Goal: Task Accomplishment & Management: Complete application form

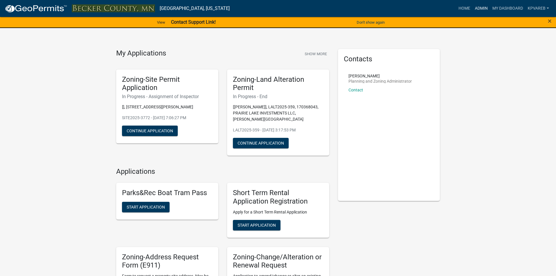
click at [476, 6] on link "Admin" at bounding box center [482, 8] width 18 height 11
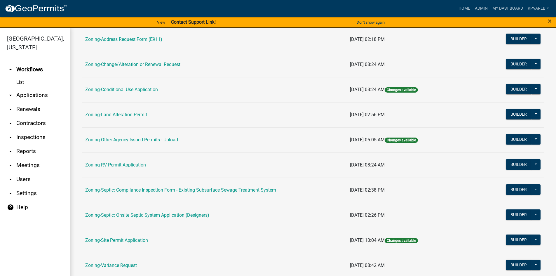
scroll to position [172, 0]
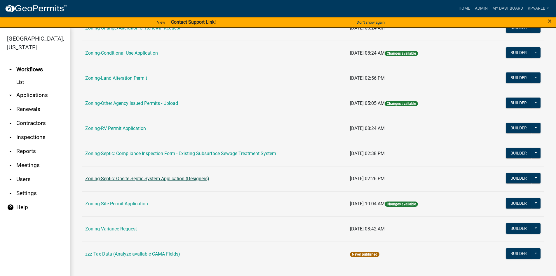
click at [180, 178] on link "Zoning-Septic: Onsite Septic System Application (Designers)" at bounding box center [147, 179] width 124 height 6
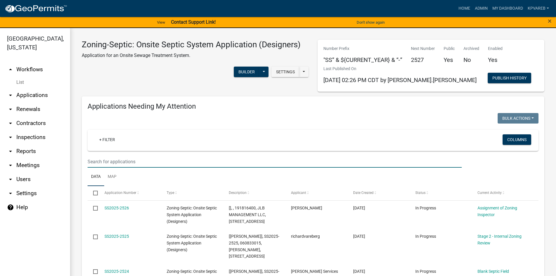
click at [107, 163] on input "text" at bounding box center [275, 162] width 374 height 12
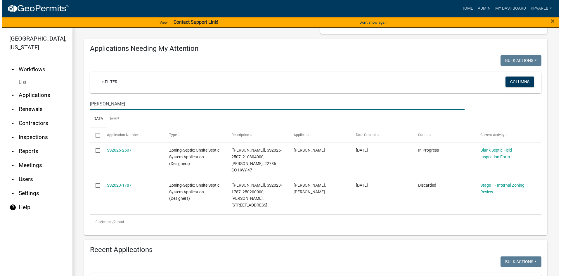
scroll to position [146, 0]
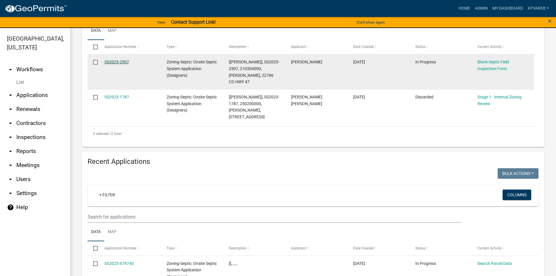
type input "hendrickson"
click at [124, 61] on link "SS2025-2507" at bounding box center [117, 62] width 25 height 5
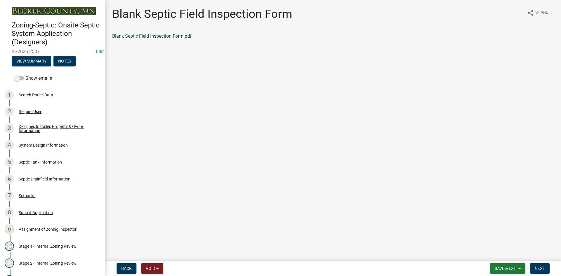
click at [168, 36] on link "Blank Septic Field Inspection Form.pdf" at bounding box center [151, 36] width 79 height 6
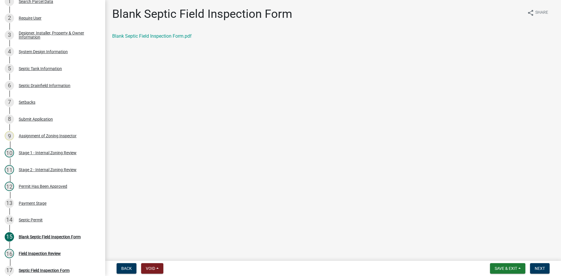
scroll to position [113, 0]
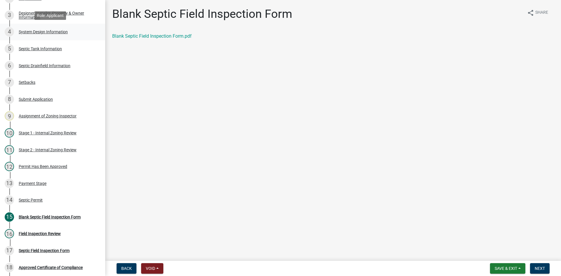
click at [59, 32] on div "System Design Information" at bounding box center [43, 32] width 49 height 4
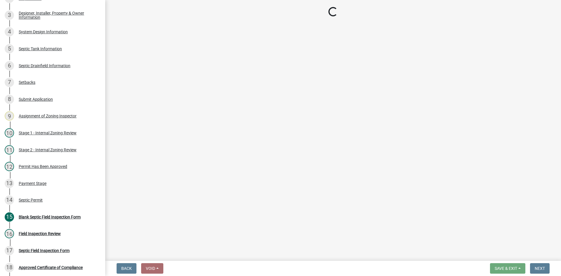
select select "55497d75-c43f-4635-a730-e0737ce05d56"
select select "25258e87-3ef9-4f1c-a5f1-75a1d463abfb"
select select "011fbff4-a41d-4a75-9bd8-71c7e6c69e0d"
select select "85fdfef2-2683-4311-b5d5-5505f6411127"
select select "1002d2f5-04ee-41f0-9277-2fadb170a736"
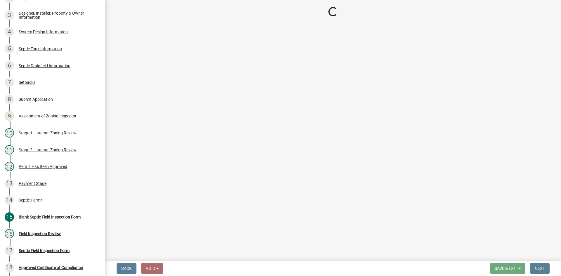
select select "ef698bf5-6172-44c1-9ffb-522c07469aed"
select select "384fc250-a67e-4e5e-a6e0-19116deb63e7"
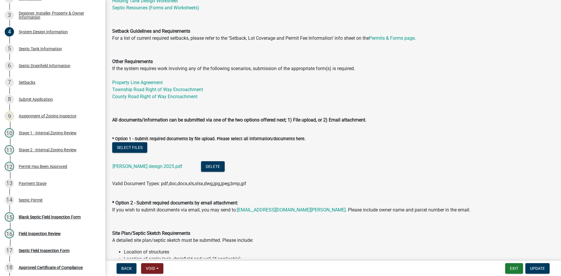
scroll to position [175, 0]
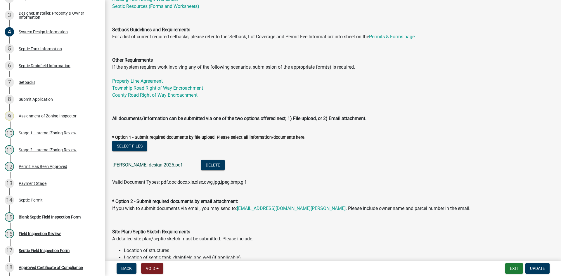
click at [149, 163] on link "Dennis Kowalke design 2025.pdf" at bounding box center [147, 165] width 70 height 6
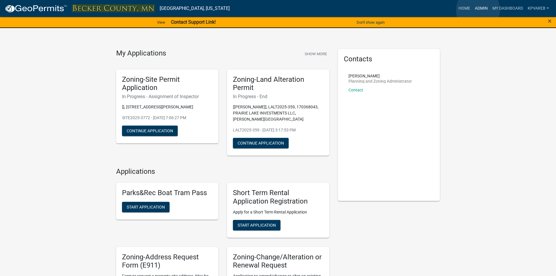
click at [478, 10] on link "Admin" at bounding box center [482, 8] width 18 height 11
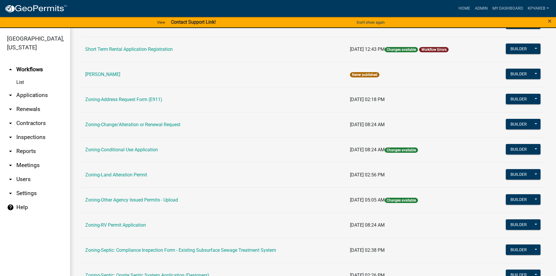
scroll to position [172, 0]
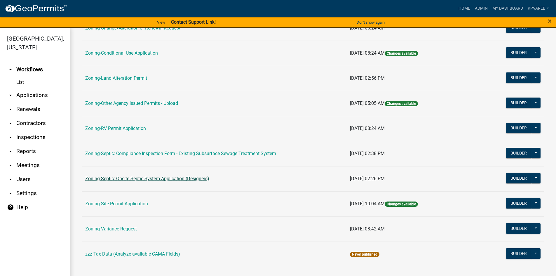
click at [158, 177] on link "Zoning-Septic: Onsite Septic System Application (Designers)" at bounding box center [147, 179] width 124 height 6
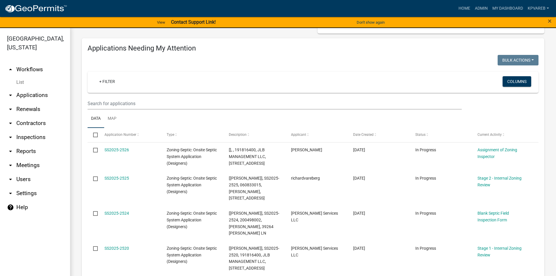
scroll to position [58, 0]
click at [112, 84] on link "+ Filter" at bounding box center [107, 81] width 25 height 11
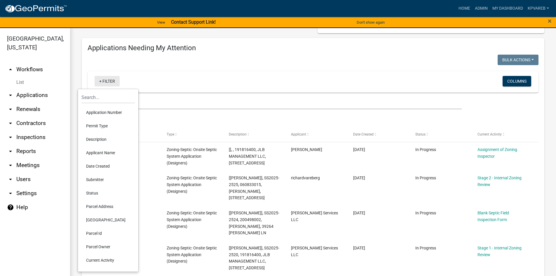
click at [114, 106] on li "Application Number" at bounding box center [107, 112] width 53 height 13
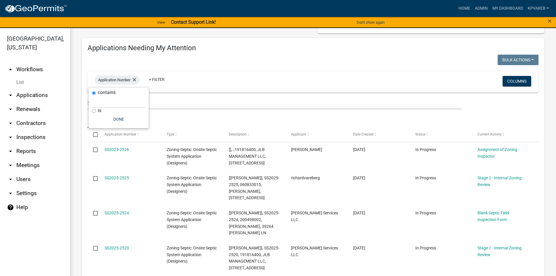
click at [205, 97] on wm-filter-builder "Application Number + Filter Columns" at bounding box center [313, 90] width 451 height 38
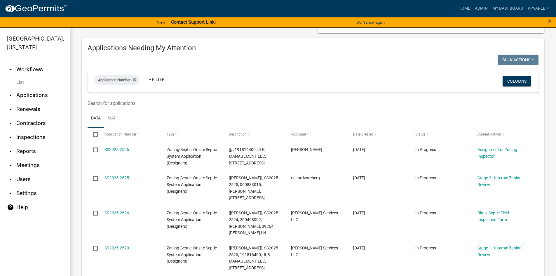
click at [109, 98] on input "text" at bounding box center [275, 103] width 374 height 12
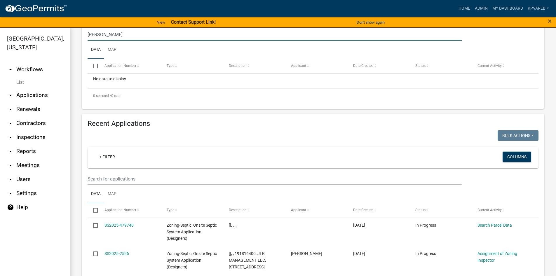
scroll to position [175, 0]
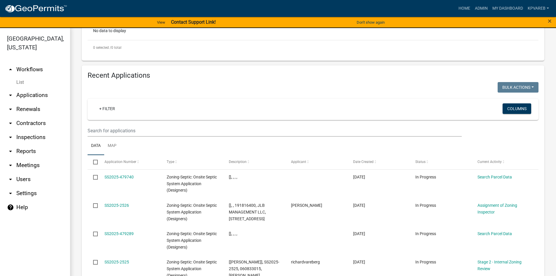
type input "renner"
click at [101, 131] on input "text" at bounding box center [275, 131] width 374 height 12
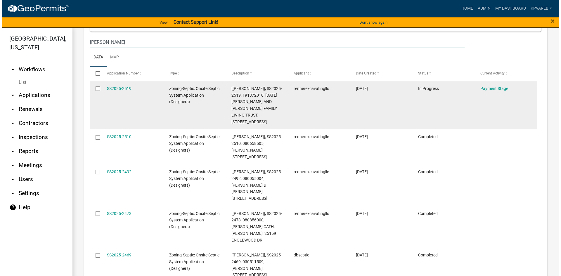
scroll to position [292, 0]
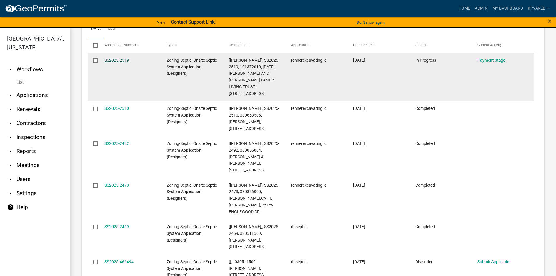
type input "renner"
click at [119, 58] on link "SS2025-2519" at bounding box center [117, 60] width 25 height 5
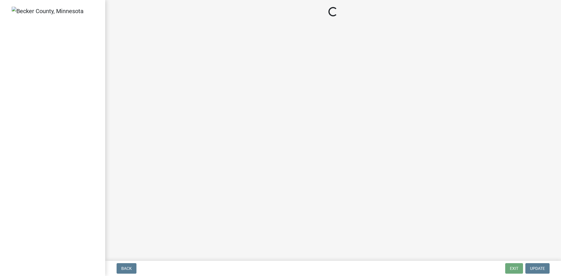
select select "3: 3"
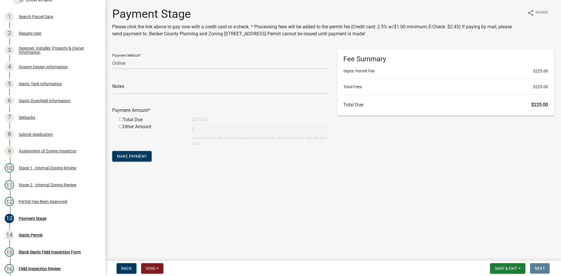
scroll to position [19, 0]
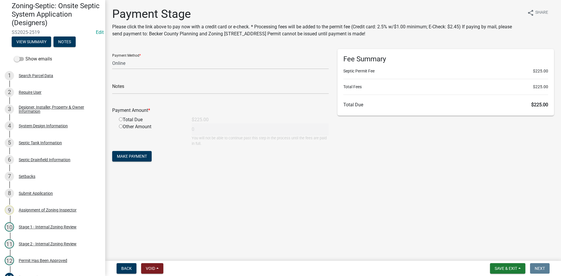
click at [474, 205] on main "Payment Stage Please click the link above to pay now with a credit card or e-ch…" at bounding box center [333, 129] width 456 height 258
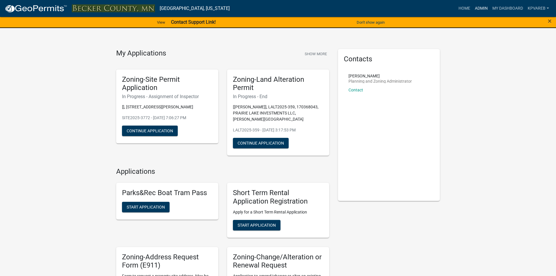
click at [484, 7] on link "Admin" at bounding box center [482, 8] width 18 height 11
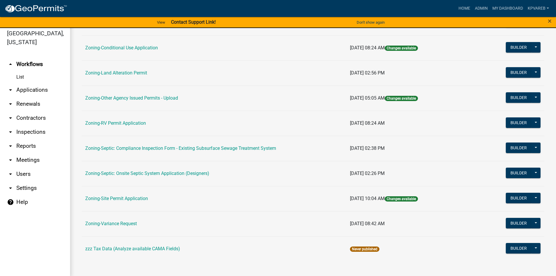
scroll to position [7, 0]
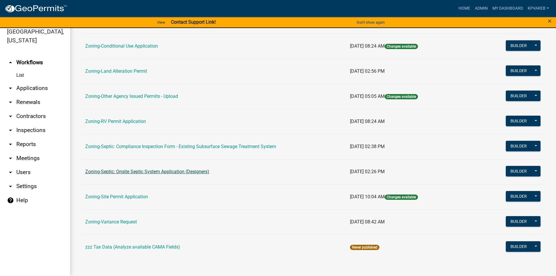
click at [174, 172] on link "Zoning-Septic: Onsite Septic System Application (Designers)" at bounding box center [147, 172] width 124 height 6
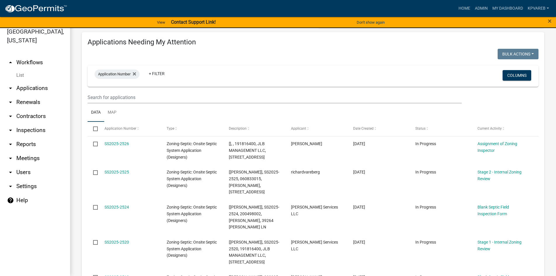
scroll to position [58, 0]
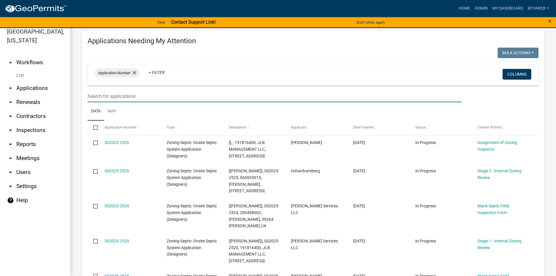
click at [109, 93] on input "text" at bounding box center [275, 96] width 374 height 12
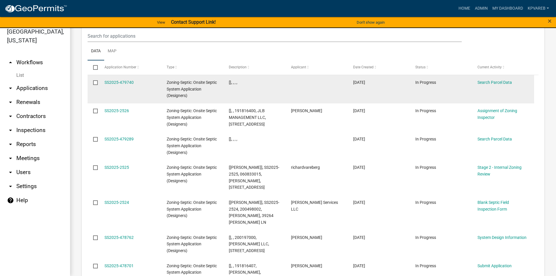
scroll to position [204, 0]
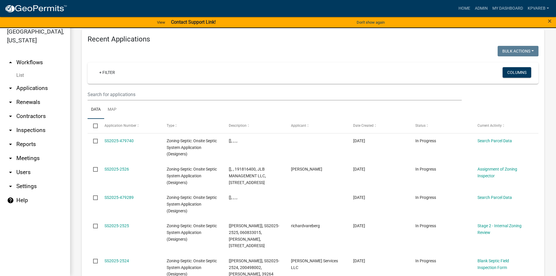
type input "halley"
click at [125, 95] on input "text" at bounding box center [275, 94] width 374 height 12
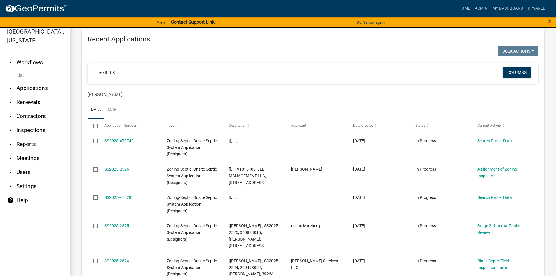
type input "renner"
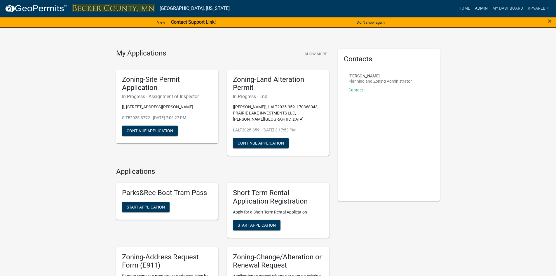
click at [480, 9] on link "Admin" at bounding box center [482, 8] width 18 height 11
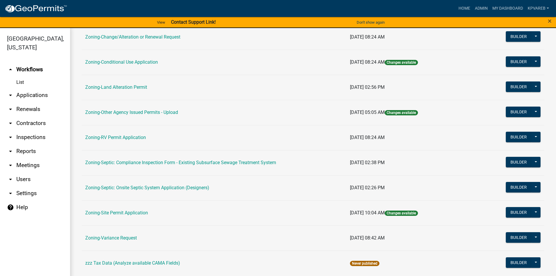
scroll to position [172, 0]
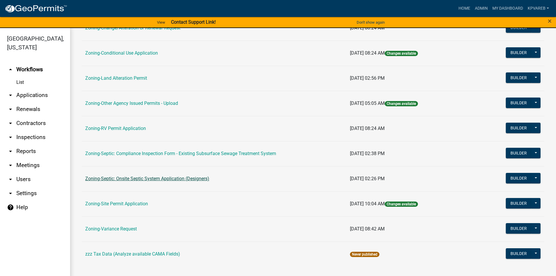
click at [163, 178] on link "Zoning-Septic: Onsite Septic System Application (Designers)" at bounding box center [147, 179] width 124 height 6
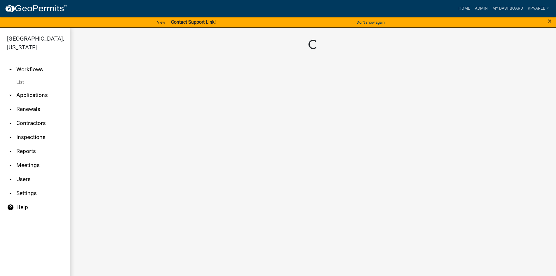
click at [163, 178] on main "Loading..." at bounding box center [313, 155] width 486 height 255
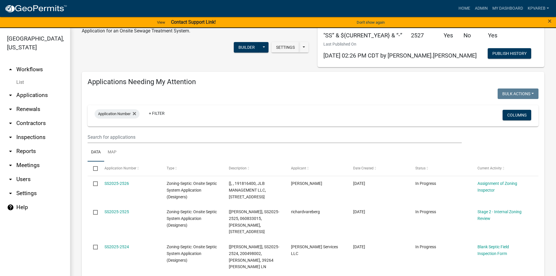
scroll to position [58, 0]
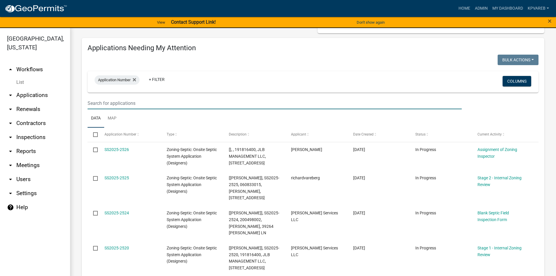
click at [111, 99] on input "text" at bounding box center [275, 103] width 374 height 12
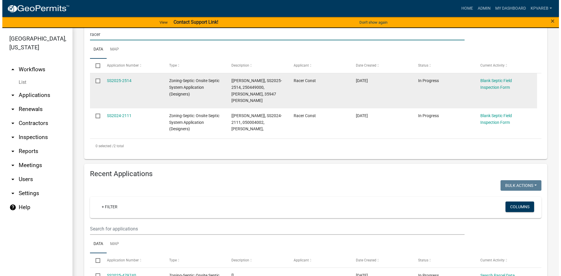
scroll to position [117, 0]
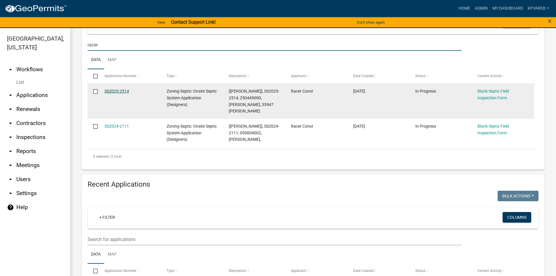
type input "racer"
click at [121, 90] on link "SS2025-2514" at bounding box center [117, 91] width 25 height 5
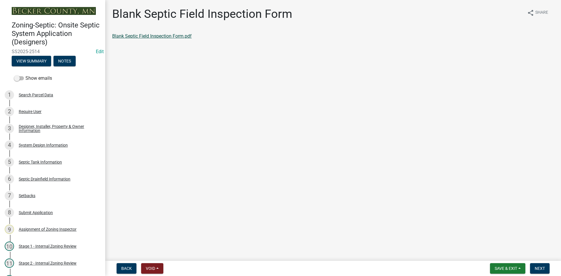
click at [159, 35] on link "Blank Septic Field Inspection Form.pdf" at bounding box center [151, 36] width 79 height 6
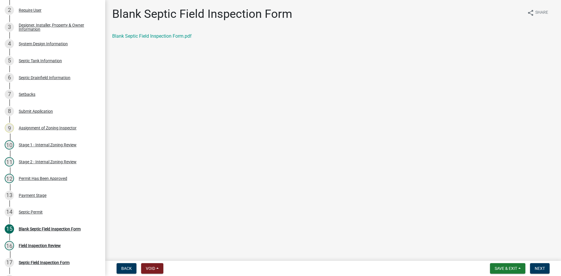
scroll to position [140, 0]
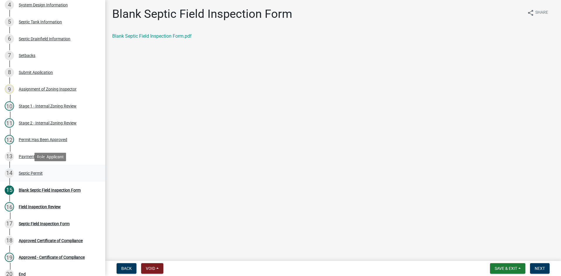
click at [34, 171] on div "Septic Permit" at bounding box center [31, 173] width 24 height 4
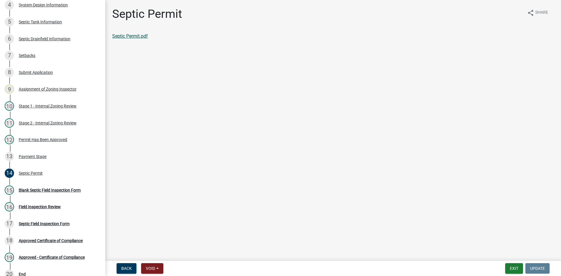
click at [143, 34] on link "Septic Permit.pdf" at bounding box center [130, 36] width 36 height 6
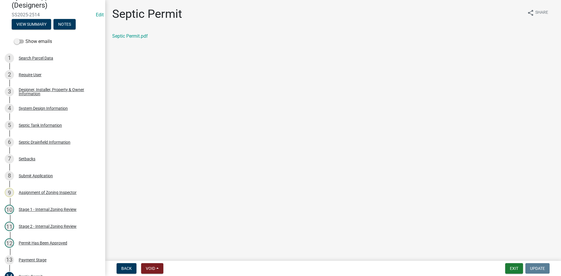
scroll to position [12, 0]
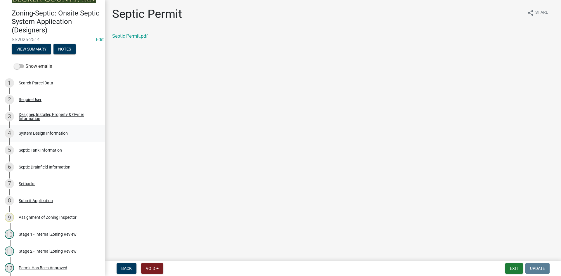
click at [35, 132] on div "System Design Information" at bounding box center [43, 133] width 49 height 4
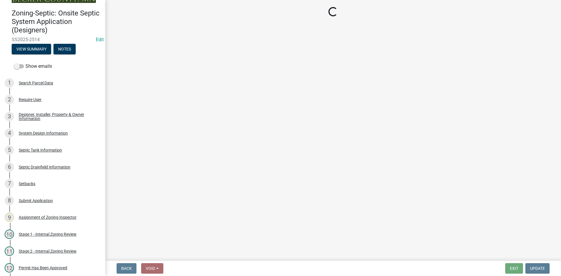
select select "55497d75-c43f-4635-a730-e0737ce05d56"
select select "841e6e1b-3a1e-4ec6-be41-af079aae60a3"
select select "011fbff4-a41d-4a75-9bd8-71c7e6c69e0d"
select select "85fdfef2-2683-4311-b5d5-5505f6411127"
select select "ba735beb-519e-40f0-ae20-62d65fc4c46b"
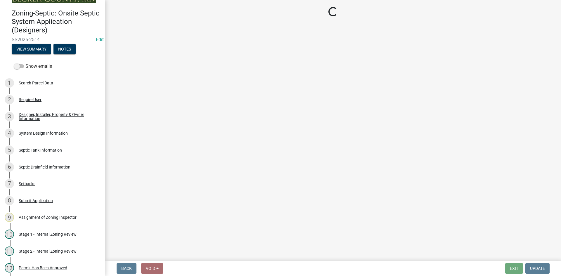
select select "ef698bf5-6172-44c1-9ffb-522c07469aed"
select select "384fc250-a67e-4e5e-a6e0-19116deb63e7"
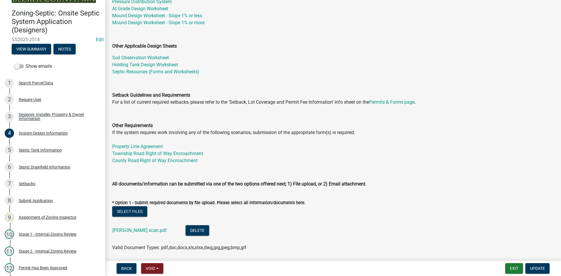
scroll to position [204, 0]
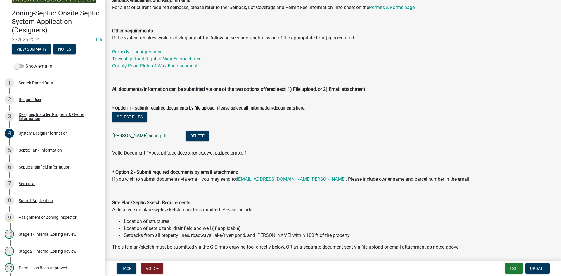
click at [167, 135] on link "Summers Mike Mound scan.pdf" at bounding box center [139, 136] width 54 height 6
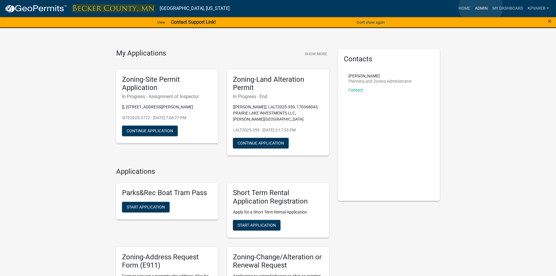
click at [481, 6] on link "Admin" at bounding box center [482, 8] width 18 height 11
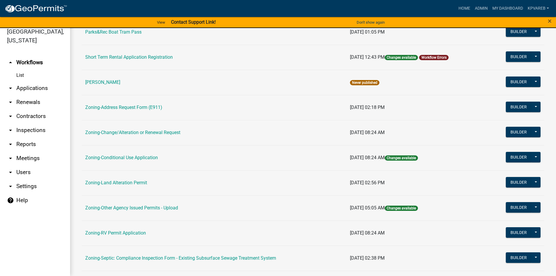
scroll to position [172, 0]
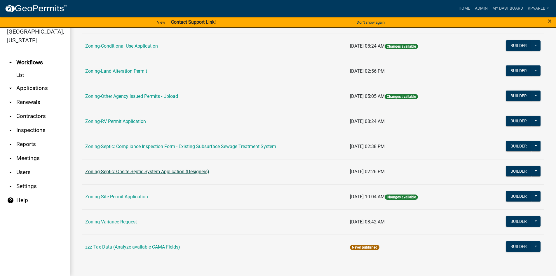
click at [161, 171] on link "Zoning-Septic: Onsite Septic System Application (Designers)" at bounding box center [147, 172] width 124 height 6
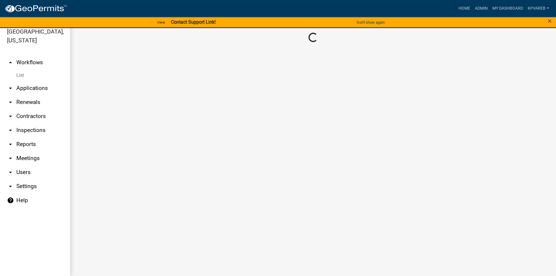
click at [161, 171] on main "Loading..." at bounding box center [313, 148] width 486 height 255
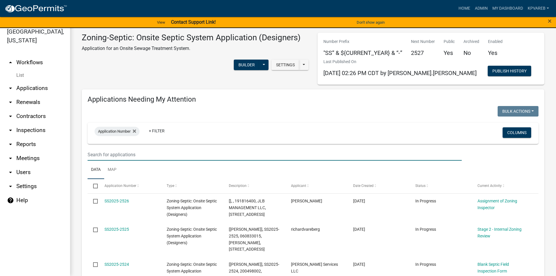
click at [119, 156] on input "text" at bounding box center [275, 155] width 374 height 12
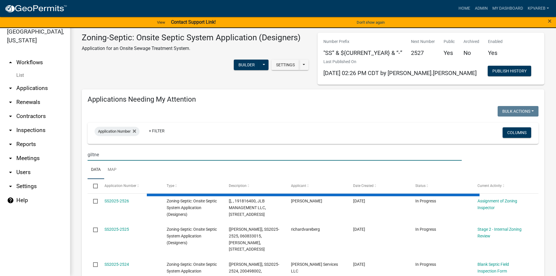
type input "[PERSON_NAME]"
click at [113, 152] on input "giltner" at bounding box center [275, 155] width 374 height 12
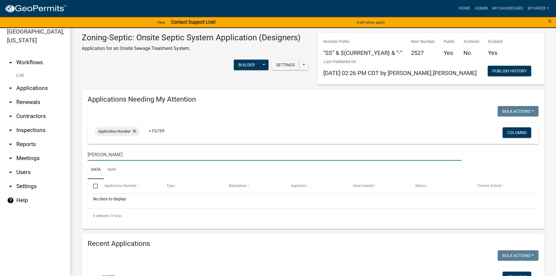
drag, startPoint x: 103, startPoint y: 153, endPoint x: 39, endPoint y: 164, distance: 65.1
click at [39, 164] on div "Becker County, Minnesota arrow_drop_up Workflows List arrow_drop_down Applicati…" at bounding box center [278, 148] width 556 height 255
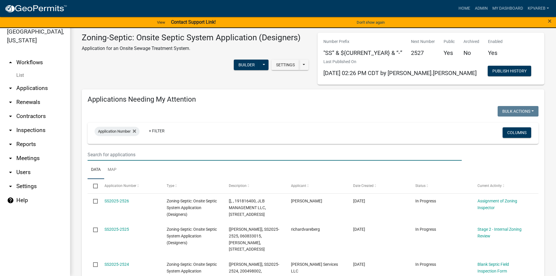
click at [112, 151] on input "text" at bounding box center [275, 155] width 374 height 12
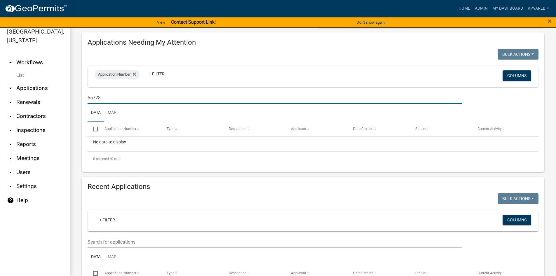
scroll to position [58, 0]
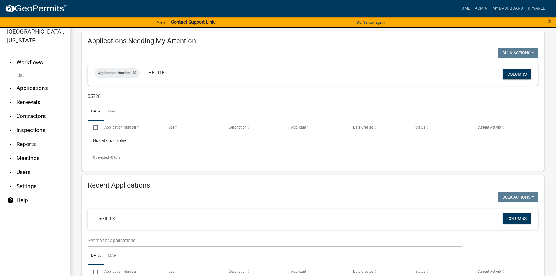
type input "55728"
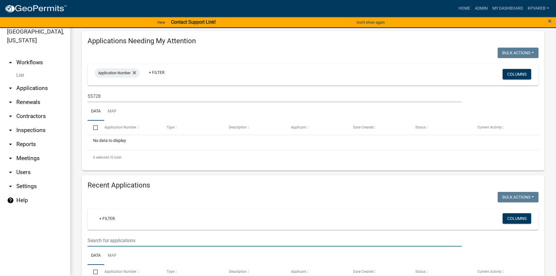
click at [113, 240] on input "text" at bounding box center [275, 240] width 374 height 12
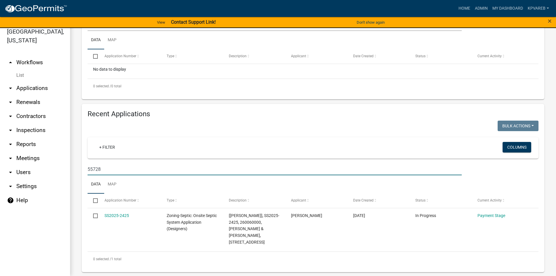
scroll to position [131, 0]
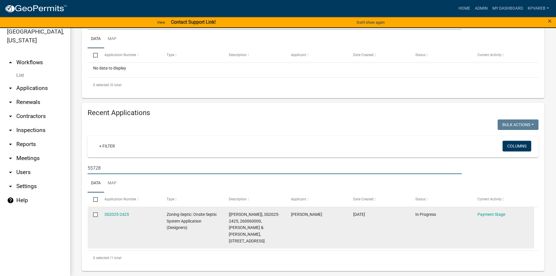
type input "55728"
click at [119, 211] on div "SS2025-2425" at bounding box center [130, 214] width 51 height 7
click at [122, 215] on link "SS2025-2425" at bounding box center [117, 214] width 25 height 5
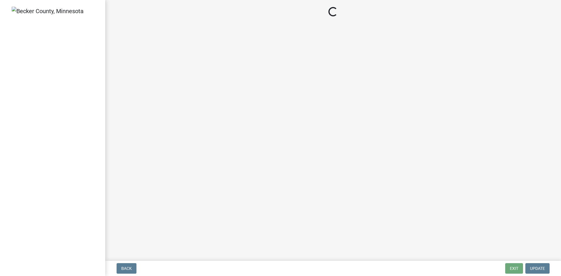
select select "3: 3"
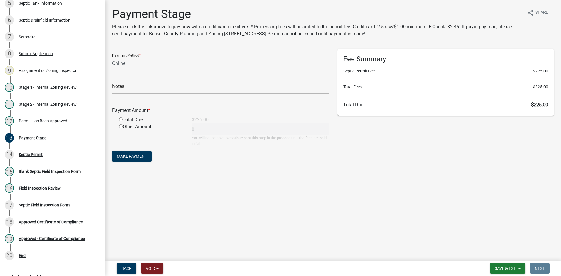
scroll to position [82, 0]
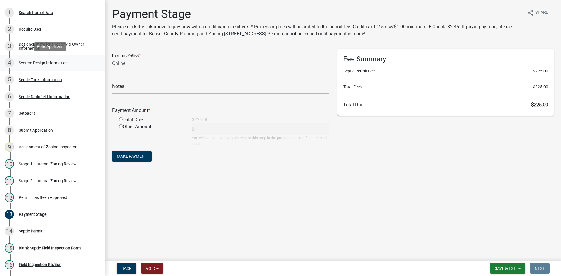
click at [52, 61] on div "System Design Information" at bounding box center [43, 63] width 49 height 4
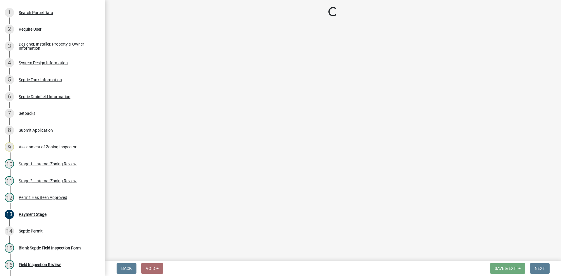
select select "55497d75-c43f-4635-a730-e0737ce05d56"
select select "25258e87-3ef9-4f1c-a5f1-75a1d463abfb"
select select "011fbff4-a41d-4a75-9bd8-71c7e6c69e0d"
select select "85fdfef2-2683-4311-b5d5-5505f6411127"
select select "d95a9312-c8a1-4ec7-8581-25dbcf440a1f"
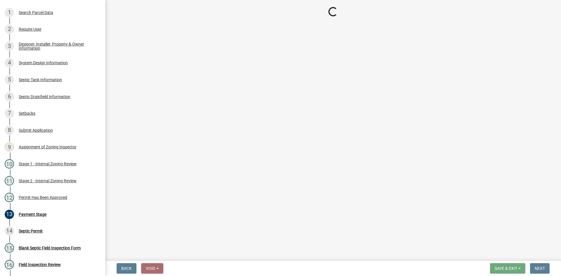
select select "ba735beb-519e-40f0-ae20-62d65fc4c46b"
select select "ef698bf5-6172-44c1-9ffb-522c07469aed"
select select "a0c59fcd-b61c-4c3a-90a8-e70849750c47"
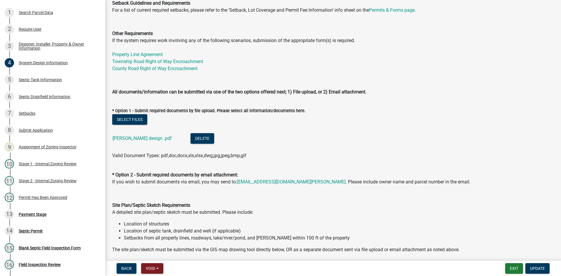
scroll to position [263, 0]
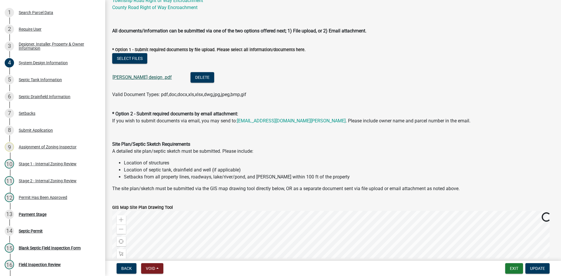
click at [137, 80] on link "[PERSON_NAME] design .pdf" at bounding box center [141, 77] width 59 height 6
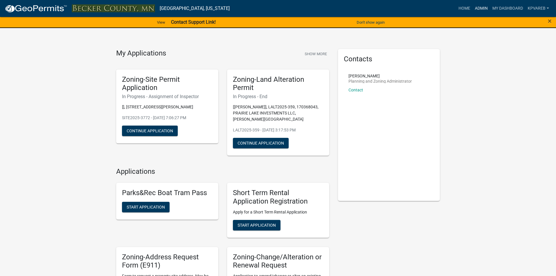
click at [477, 8] on link "Admin" at bounding box center [482, 8] width 18 height 11
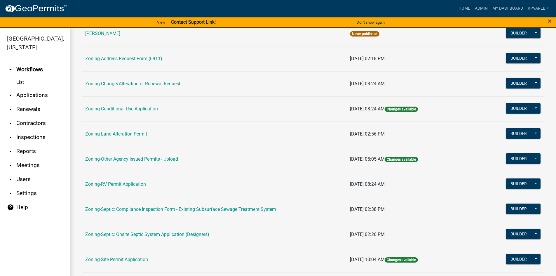
scroll to position [172, 0]
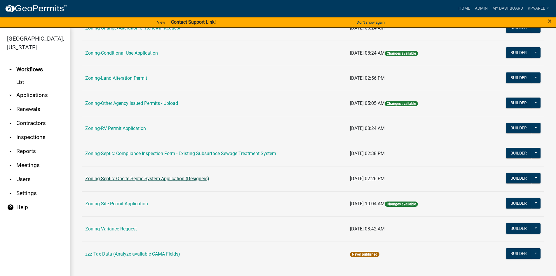
click at [165, 178] on link "Zoning-Septic: Onsite Septic System Application (Designers)" at bounding box center [147, 179] width 124 height 6
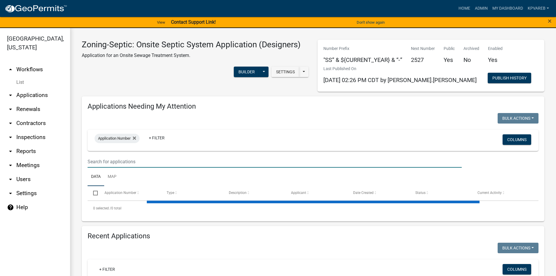
click at [99, 161] on input "text" at bounding box center [275, 162] width 374 height 12
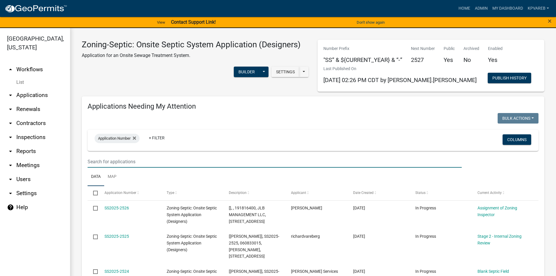
click at [108, 164] on input "text" at bounding box center [275, 162] width 374 height 12
click at [104, 162] on input "text" at bounding box center [275, 162] width 374 height 12
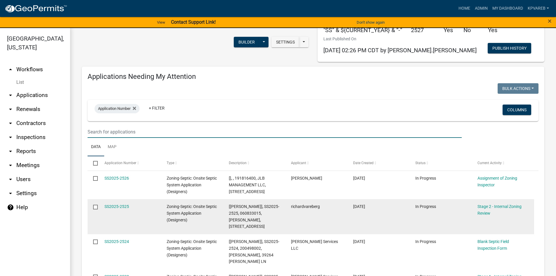
scroll to position [29, 0]
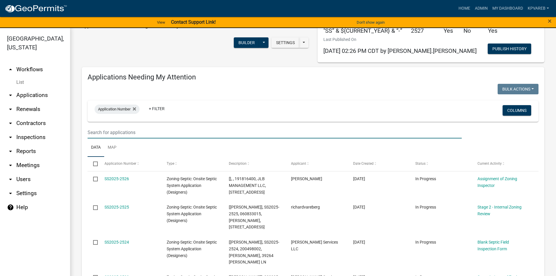
click at [95, 136] on input "text" at bounding box center [275, 132] width 374 height 12
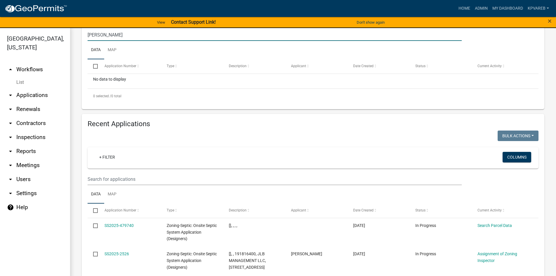
scroll to position [204, 0]
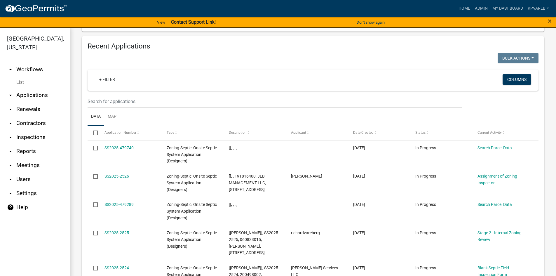
type input "butler"
click at [102, 104] on input "text" at bounding box center [275, 101] width 374 height 12
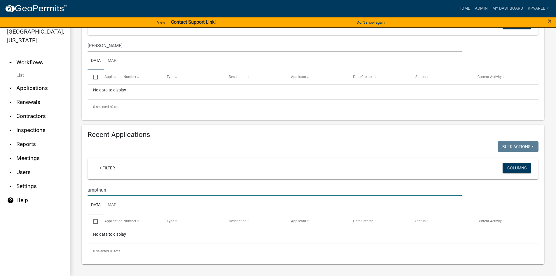
scroll to position [0, 0]
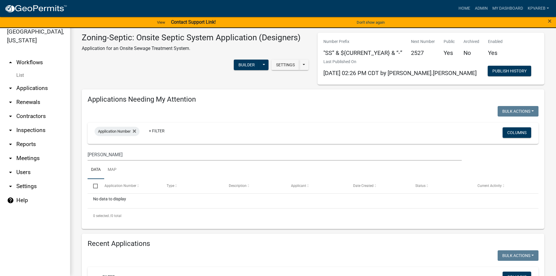
type input "umpthun"
drag, startPoint x: 173, startPoint y: 150, endPoint x: 173, endPoint y: 165, distance: 14.9
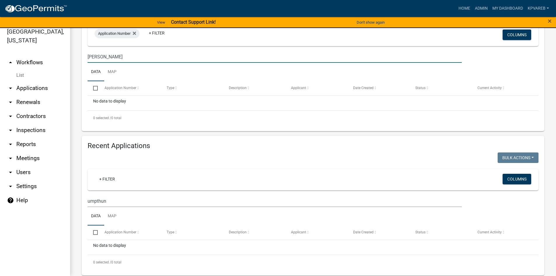
scroll to position [109, 0]
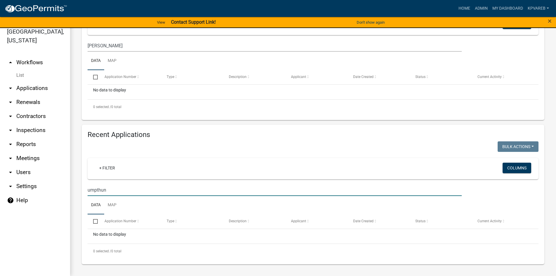
drag, startPoint x: 108, startPoint y: 190, endPoint x: 81, endPoint y: 194, distance: 27.4
click at [80, 194] on div "Recent Applications Bulk Actions Void Expire Lock Withdraw + Filter Columns ump…" at bounding box center [313, 195] width 472 height 140
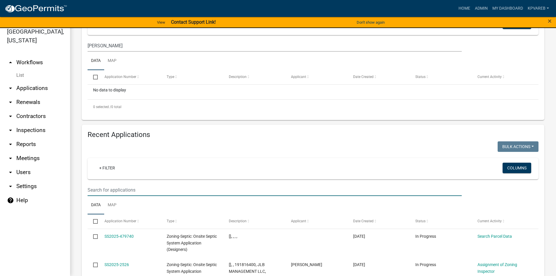
click at [140, 187] on input "text" at bounding box center [275, 190] width 374 height 12
click at [185, 187] on input "text" at bounding box center [275, 190] width 374 height 12
click at [187, 187] on input "text" at bounding box center [275, 190] width 374 height 12
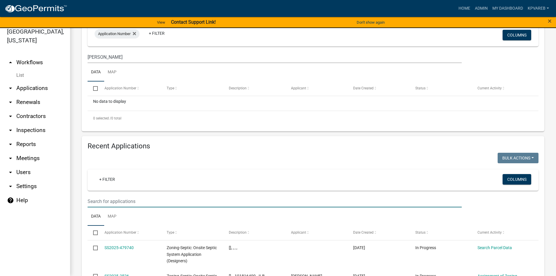
scroll to position [58, 0]
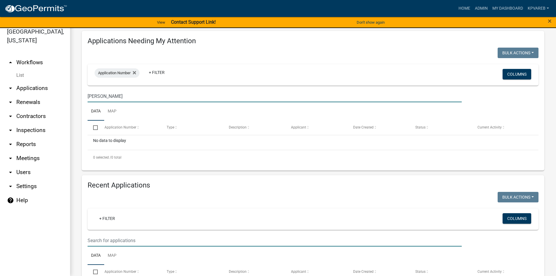
click at [113, 95] on input "butler" at bounding box center [275, 96] width 374 height 12
click at [125, 97] on input "butler" at bounding box center [275, 96] width 374 height 12
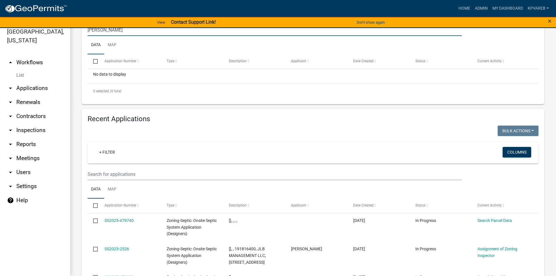
scroll to position [175, 0]
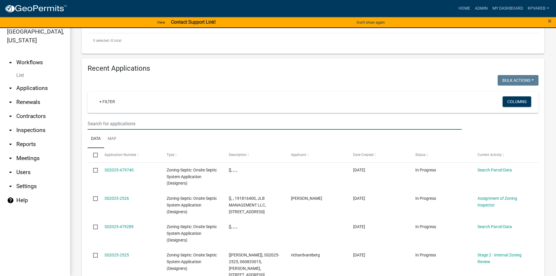
click at [105, 122] on input "text" at bounding box center [275, 124] width 374 height 12
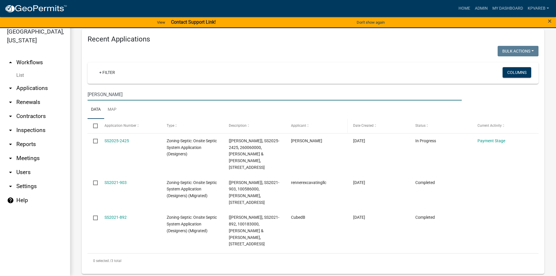
scroll to position [201, 0]
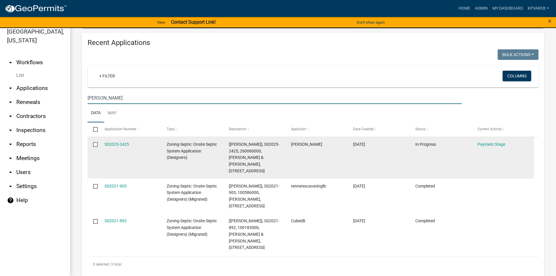
type input "butler"
click at [122, 141] on div "SS2025-2425" at bounding box center [130, 144] width 51 height 7
click at [123, 142] on link "SS2025-2425" at bounding box center [117, 144] width 25 height 5
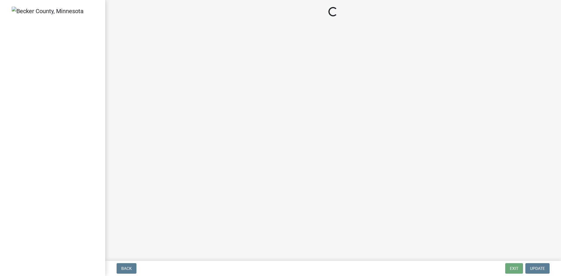
select select "3: 3"
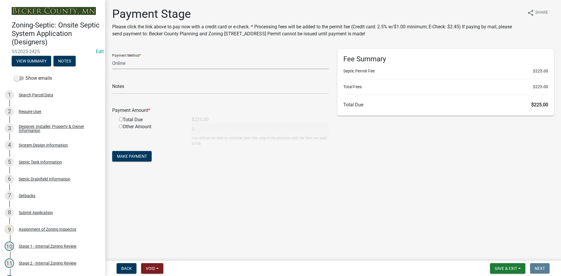
click at [130, 65] on select "Credit Card POS Check Cash Online" at bounding box center [220, 63] width 216 height 12
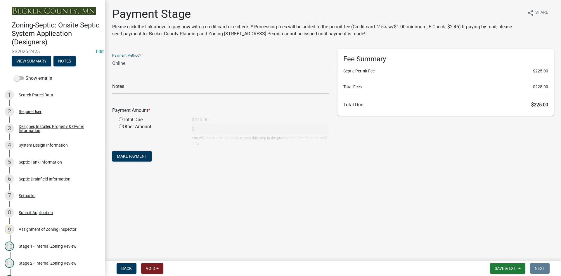
click at [130, 65] on select "Credit Card POS Check Cash Online" at bounding box center [220, 63] width 216 height 12
click at [131, 65] on select "Credit Card POS Check Cash Online" at bounding box center [220, 63] width 216 height 12
click at [140, 65] on select "Credit Card POS Check Cash Online" at bounding box center [220, 63] width 216 height 12
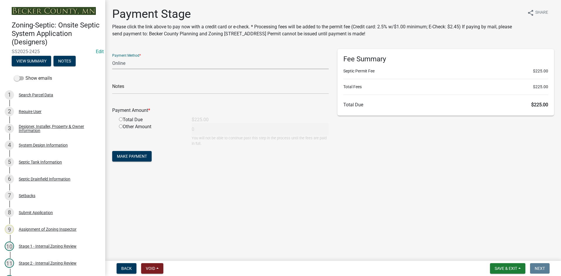
click at [140, 65] on select "Credit Card POS Check Cash Online" at bounding box center [220, 63] width 216 height 12
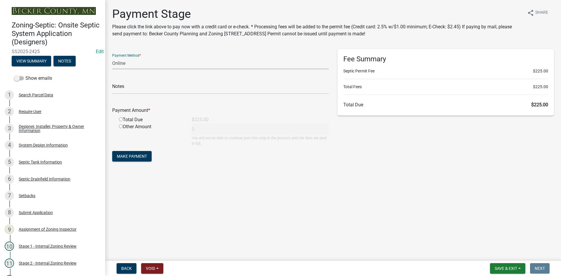
click at [140, 65] on select "Credit Card POS Check Cash Online" at bounding box center [220, 63] width 216 height 12
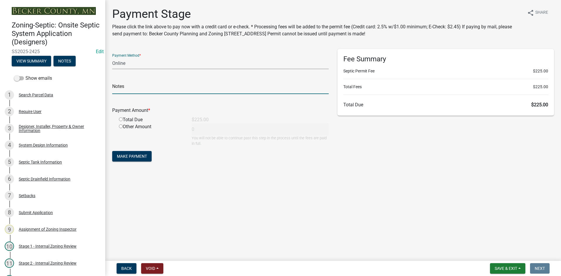
click at [136, 88] on input "text" at bounding box center [220, 88] width 216 height 12
click at [139, 62] on select "Credit Card POS Check Cash Online" at bounding box center [220, 63] width 216 height 12
click at [140, 62] on select "Credit Card POS Check Cash Online" at bounding box center [220, 63] width 216 height 12
click at [142, 65] on select "Credit Card POS Check Cash Online" at bounding box center [220, 63] width 216 height 12
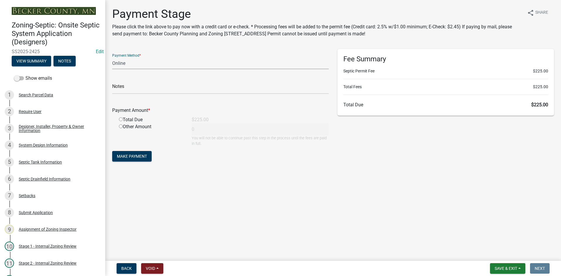
click at [124, 65] on select "Credit Card POS Check Cash Online" at bounding box center [220, 63] width 216 height 12
click at [272, 48] on div "Payment Stage Please click the link above to pay now with a credit card or e-ch…" at bounding box center [333, 90] width 450 height 166
click at [291, 10] on h1 "Payment Stage" at bounding box center [317, 14] width 410 height 14
click at [297, 6] on main "Payment Stage Please click the link above to pay now with a credit card or e-ch…" at bounding box center [333, 129] width 456 height 258
click at [365, 220] on main "Payment Stage Please click the link above to pay now with a credit card or e-ch…" at bounding box center [333, 129] width 456 height 258
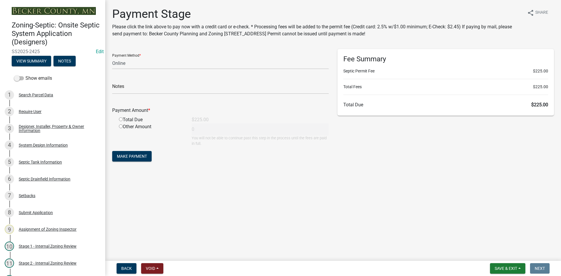
click at [383, 195] on main "Payment Stage Please click the link above to pay now with a credit card or e-ch…" at bounding box center [333, 129] width 456 height 258
click at [131, 62] on select "Credit Card POS Check Cash Online" at bounding box center [220, 63] width 216 height 12
click at [132, 62] on select "Credit Card POS Check Cash Online" at bounding box center [220, 63] width 216 height 12
click at [133, 61] on select "Credit Card POS Check Cash Online" at bounding box center [220, 63] width 216 height 12
click at [112, 57] on select "Credit Card POS Check Cash Online" at bounding box center [220, 63] width 216 height 12
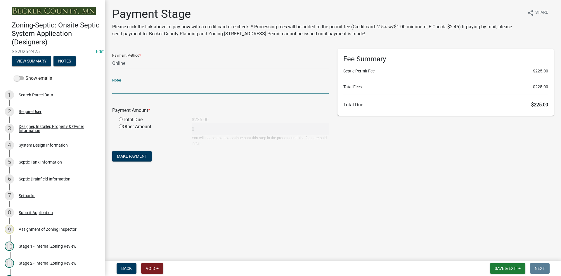
click at [140, 89] on input "text" at bounding box center [220, 88] width 216 height 12
drag, startPoint x: 257, startPoint y: 101, endPoint x: 266, endPoint y: 113, distance: 15.2
click at [257, 101] on div "Payment Amount * Total Due $225.00 Other Amount 0 You will not be able to conti…" at bounding box center [220, 123] width 216 height 48
click at [121, 120] on input "radio" at bounding box center [121, 119] width 4 height 4
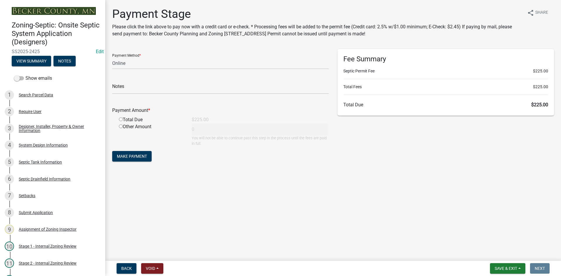
radio input "true"
type input "225"
click at [265, 157] on form "Payment Method * Credit Card POS Check Cash Online Notes Payment Amount * Total…" at bounding box center [220, 106] width 216 height 114
click at [128, 65] on select "Credit Card POS Check Cash Online" at bounding box center [220, 63] width 216 height 12
click at [112, 57] on select "Credit Card POS Check Cash Online" at bounding box center [220, 63] width 216 height 12
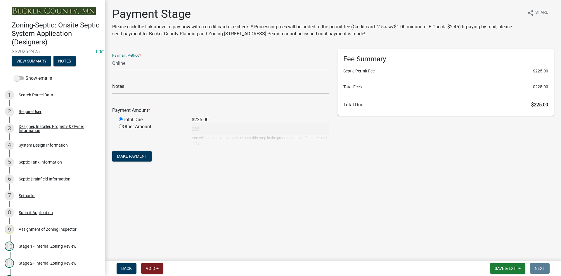
click at [218, 186] on main "Payment Stage Please click the link above to pay now with a credit card or e-ch…" at bounding box center [333, 129] width 456 height 258
click at [135, 158] on span "Make Payment" at bounding box center [132, 156] width 30 height 5
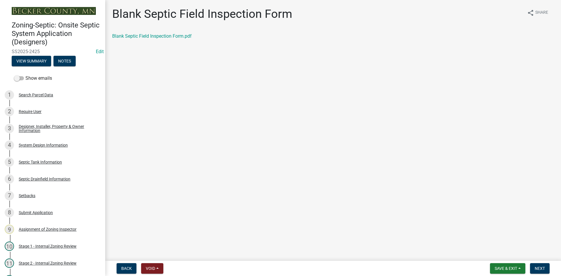
click at [172, 93] on main "Blank Septic Field Inspection Form share Share Blank Septic Field Inspection Fo…" at bounding box center [333, 129] width 456 height 258
click at [140, 33] on link "Blank Septic Field Inspection Form.pdf" at bounding box center [151, 36] width 79 height 6
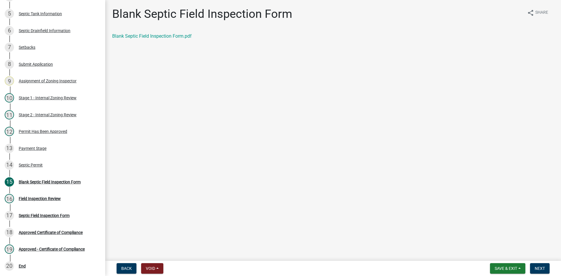
scroll to position [153, 0]
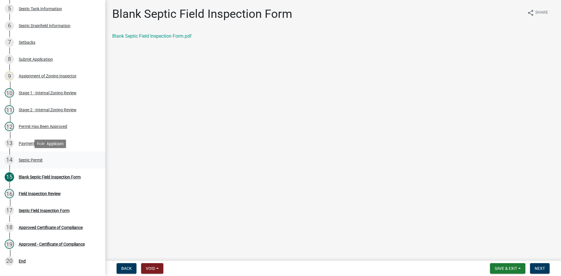
click at [35, 160] on div "Septic Permit" at bounding box center [31, 160] width 24 height 4
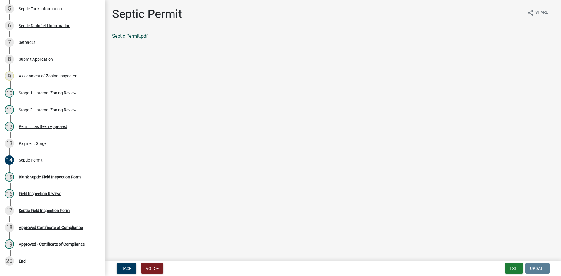
click at [139, 35] on link "Septic Permit.pdf" at bounding box center [130, 36] width 36 height 6
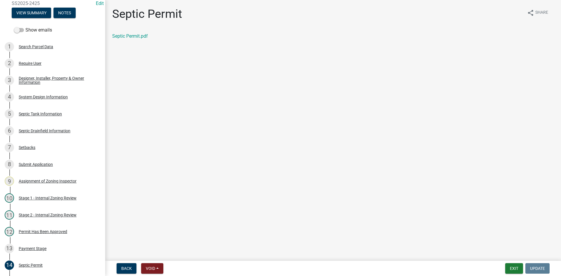
scroll to position [46, 0]
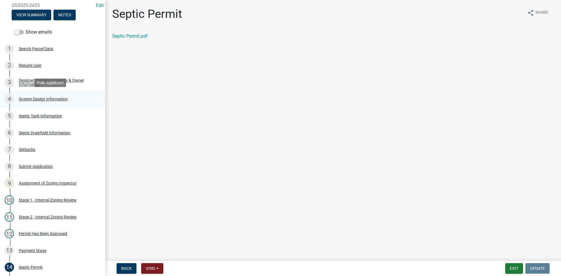
click at [58, 98] on div "System Design Information" at bounding box center [43, 99] width 49 height 4
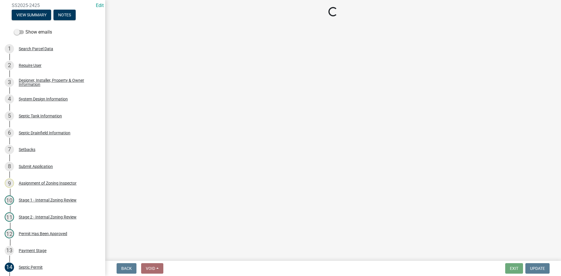
select select "55497d75-c43f-4635-a730-e0737ce05d56"
select select "25258e87-3ef9-4f1c-a5f1-75a1d463abfb"
select select "011fbff4-a41d-4a75-9bd8-71c7e6c69e0d"
select select "85fdfef2-2683-4311-b5d5-5505f6411127"
select select "ba735beb-519e-40f0-ae20-62d65fc4c46b"
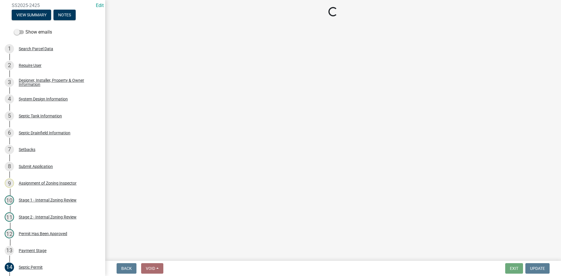
select select "ef698bf5-6172-44c1-9ffb-522c07469aed"
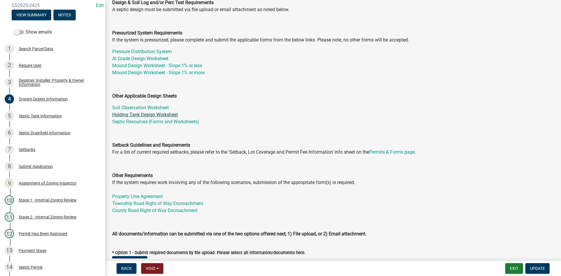
scroll to position [146, 0]
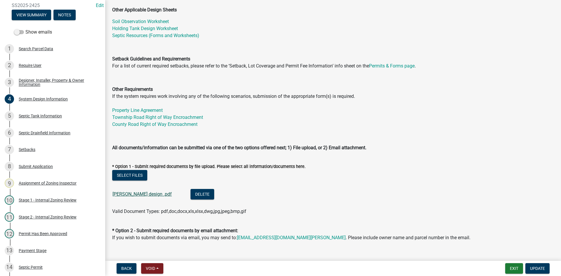
click at [139, 194] on link "[PERSON_NAME] design .pdf" at bounding box center [141, 194] width 59 height 6
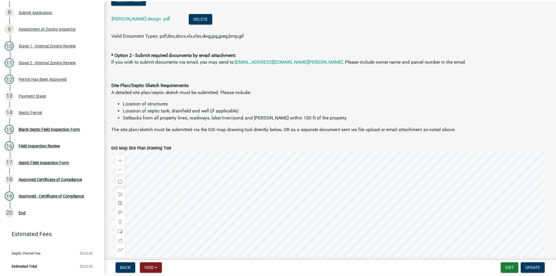
scroll to position [234, 0]
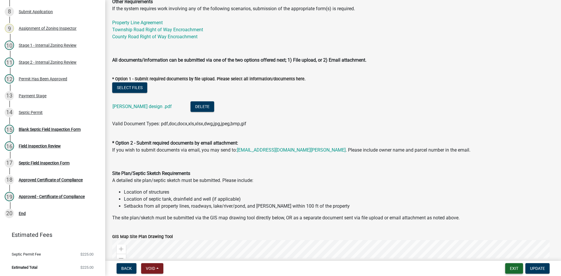
click at [514, 272] on button "Exit" at bounding box center [514, 268] width 18 height 11
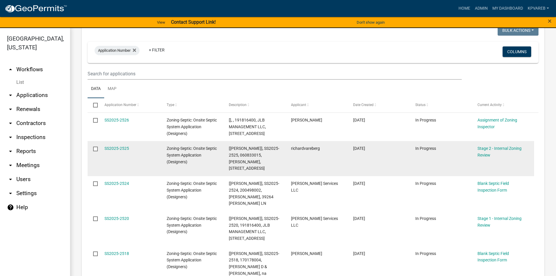
scroll to position [29, 0]
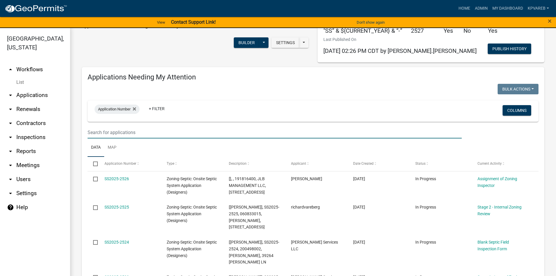
click at [106, 136] on input "text" at bounding box center [275, 132] width 374 height 12
